Goal: Transaction & Acquisition: Register for event/course

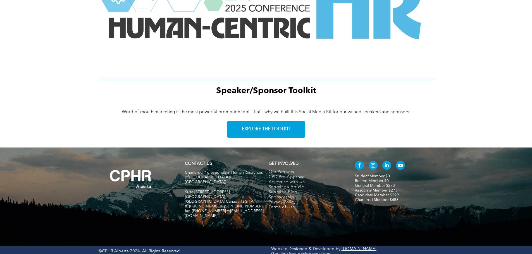
scroll to position [750, 0]
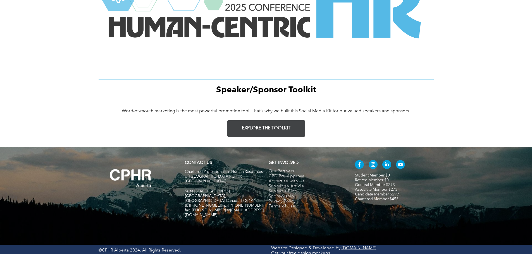
click at [270, 128] on span "EXPLORE THE TOOLKIT" at bounding box center [266, 128] width 49 height 5
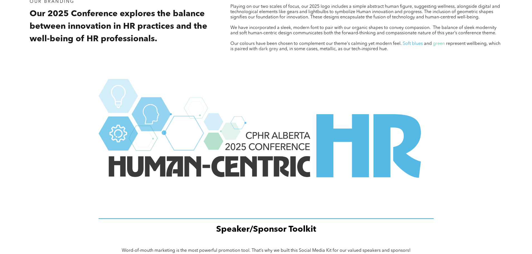
scroll to position [499, 0]
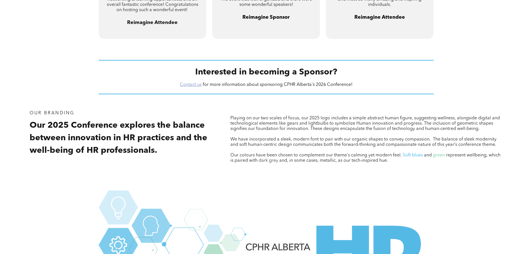
click at [191, 85] on link "Contact us" at bounding box center [191, 85] width 22 height 4
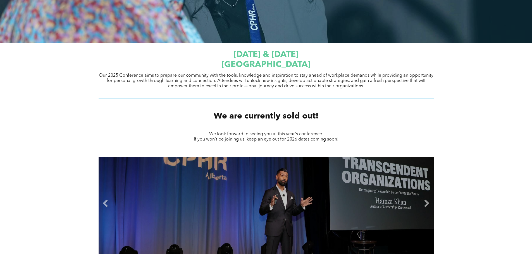
scroll to position [0, 0]
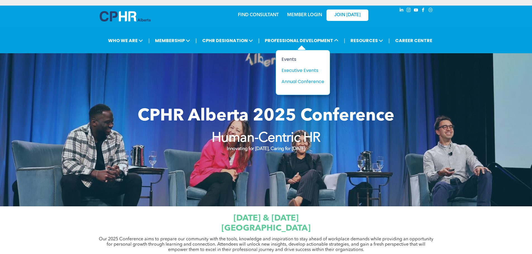
click at [291, 60] on div "Events" at bounding box center [300, 59] width 39 height 7
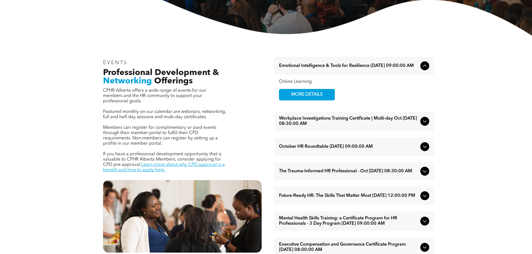
scroll to position [167, 0]
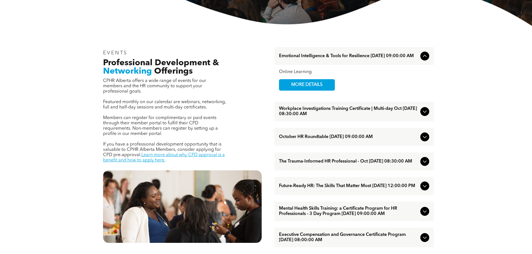
click at [423, 112] on icon at bounding box center [424, 111] width 7 height 7
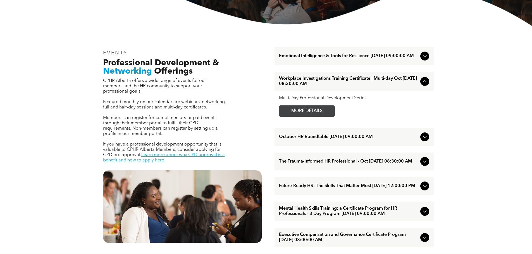
click at [306, 111] on span "MORE DETAILS" at bounding box center [307, 111] width 44 height 11
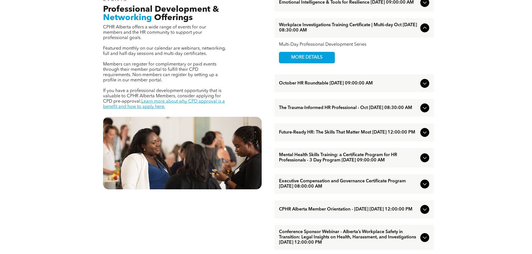
scroll to position [223, 0]
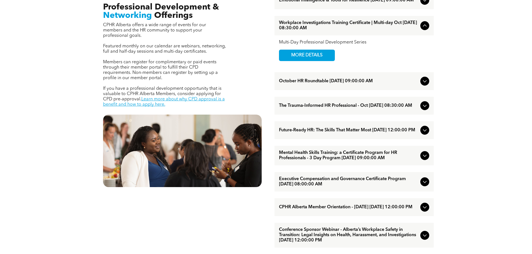
click at [402, 83] on span "October HR Roundtable October/07/2025 09:00:00 AM" at bounding box center [348, 81] width 139 height 5
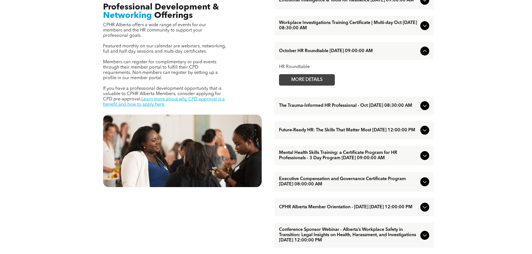
click at [317, 80] on span "MORE DETAILS" at bounding box center [307, 80] width 44 height 11
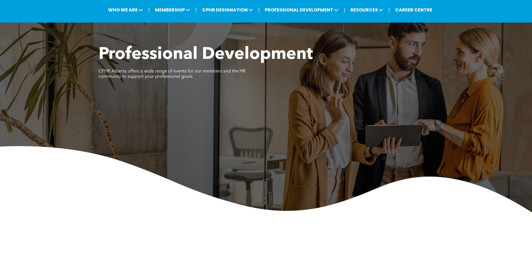
scroll to position [28, 0]
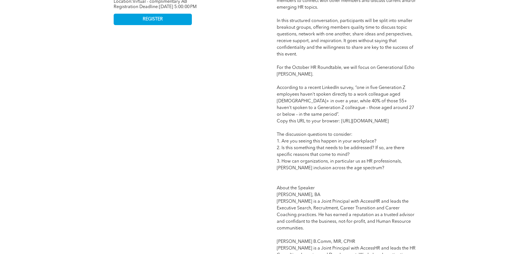
scroll to position [279, 0]
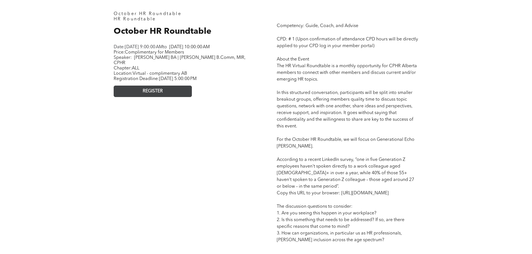
click at [177, 89] on link "REGISTER" at bounding box center [153, 91] width 78 height 11
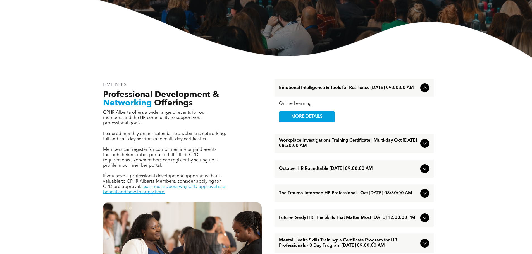
scroll to position [140, 0]
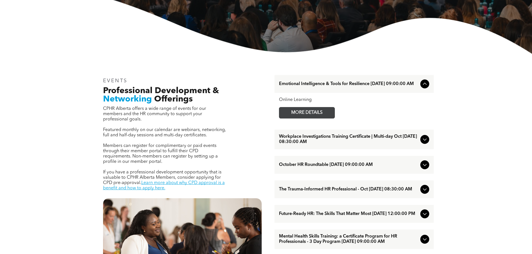
click at [306, 116] on span "MORE DETAILS" at bounding box center [307, 112] width 44 height 11
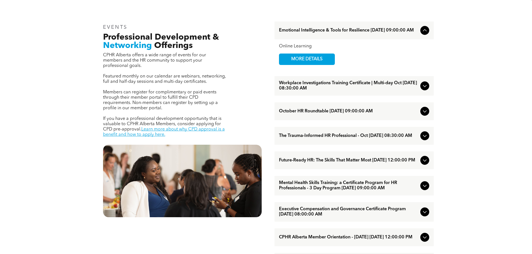
scroll to position [195, 0]
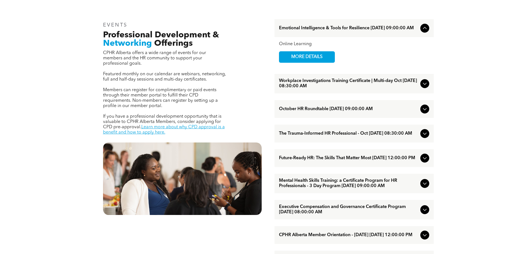
click at [425, 111] on icon at bounding box center [424, 109] width 7 height 7
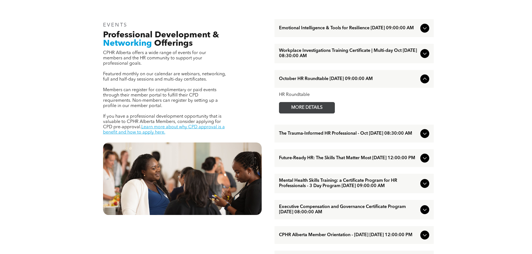
click at [300, 111] on span "MORE DETAILS" at bounding box center [307, 107] width 44 height 11
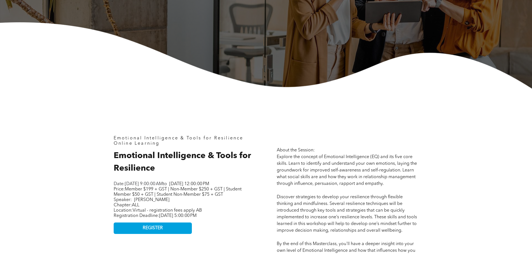
scroll to position [167, 0]
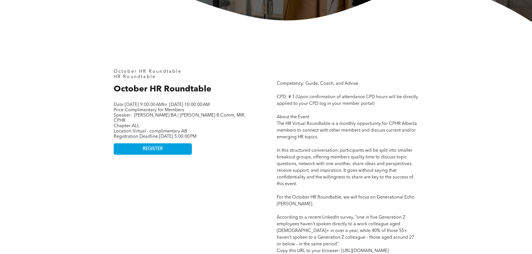
scroll to position [223, 0]
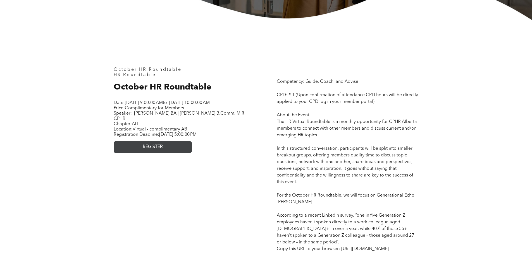
click at [175, 147] on link "REGISTER" at bounding box center [153, 147] width 78 height 11
